Goal: Information Seeking & Learning: Learn about a topic

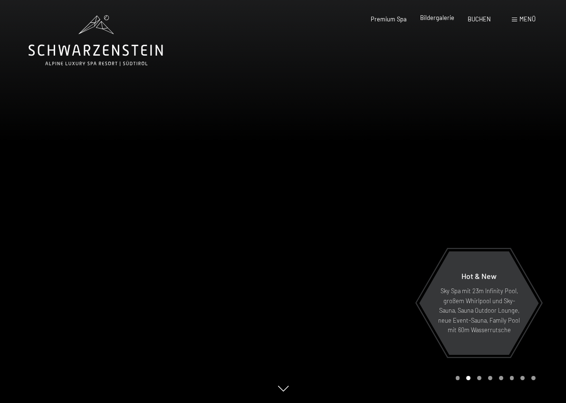
click at [434, 20] on span "Bildergalerie" at bounding box center [437, 18] width 34 height 8
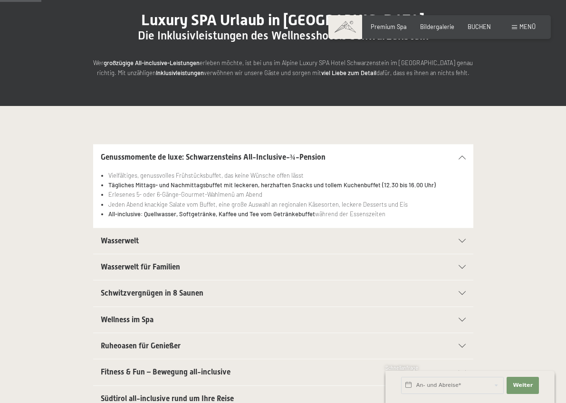
scroll to position [97, 0]
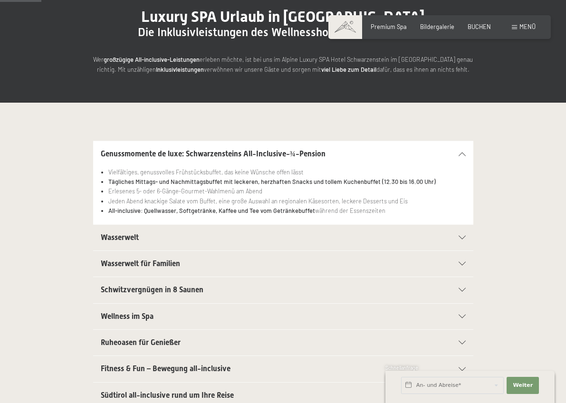
click at [465, 233] on div "Wasserwelt" at bounding box center [283, 238] width 365 height 26
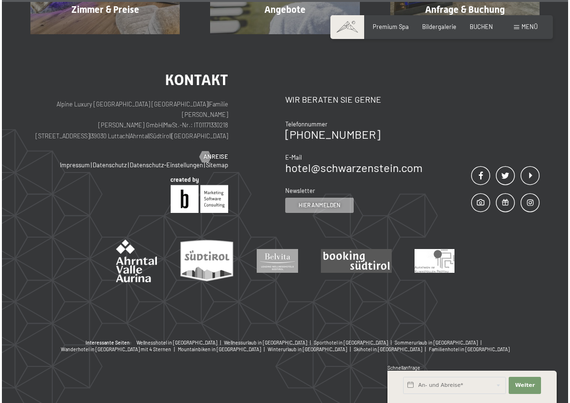
scroll to position [1379, 0]
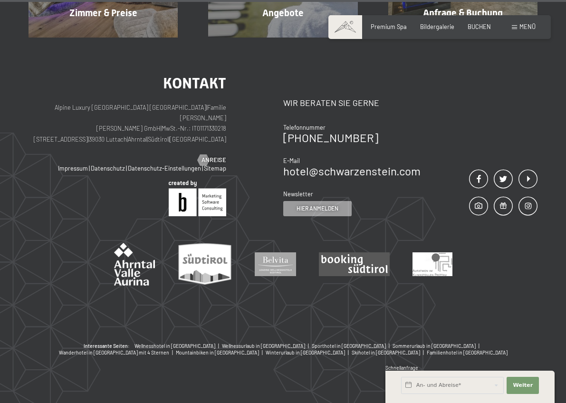
click at [521, 28] on span "Menü" at bounding box center [528, 27] width 16 height 8
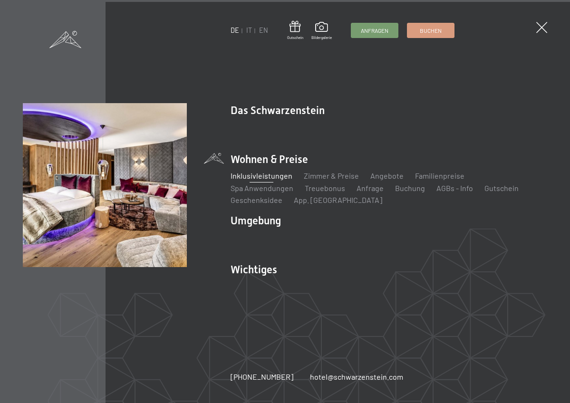
click at [267, 178] on link "Inklusivleistungen" at bounding box center [262, 175] width 62 height 9
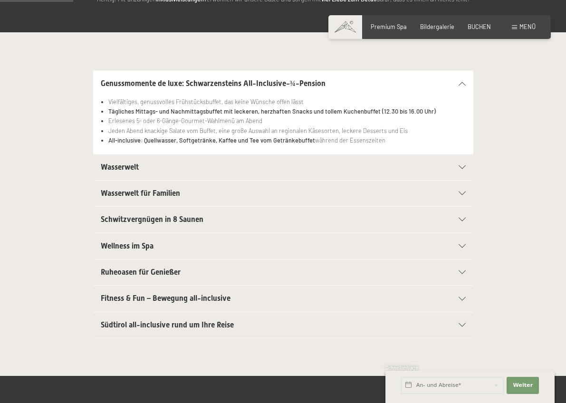
scroll to position [171, 0]
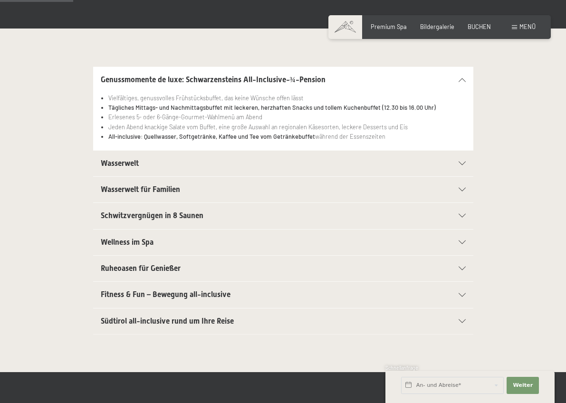
click at [462, 162] on icon at bounding box center [462, 164] width 7 height 4
